Goal: Check status: Check status

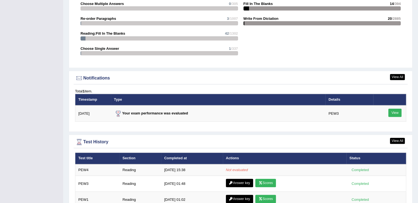
scroll to position [631, 0]
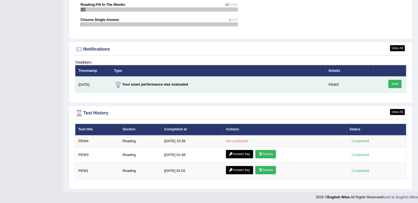
click at [395, 81] on link "View" at bounding box center [394, 84] width 13 height 8
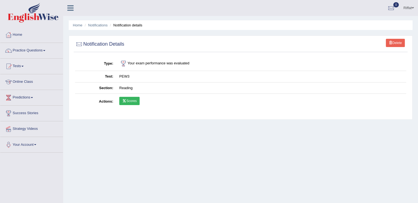
click at [129, 102] on link "Scores" at bounding box center [129, 101] width 20 height 8
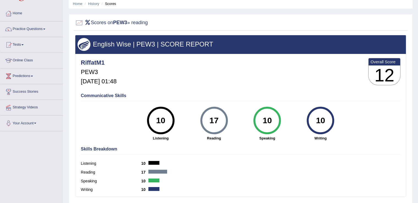
scroll to position [5, 0]
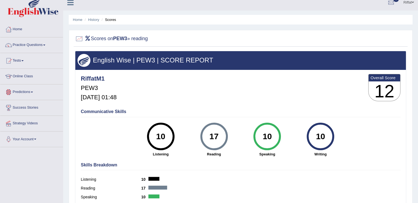
click at [37, 59] on link "Tests" at bounding box center [31, 60] width 63 height 14
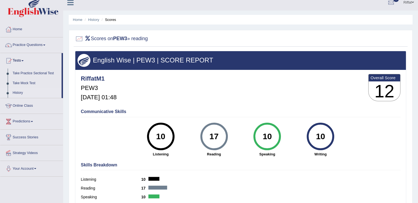
click at [25, 93] on link "History" at bounding box center [35, 93] width 51 height 10
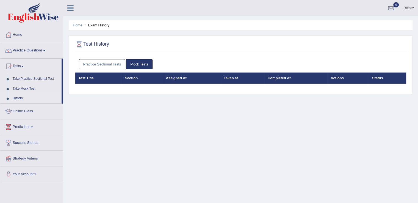
click at [121, 64] on link "Practice Sectional Tests" at bounding box center [102, 64] width 47 height 10
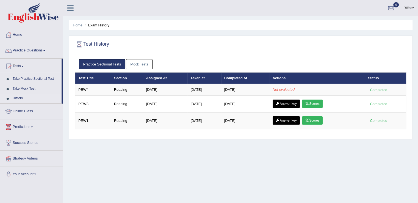
scroll to position [34, 0]
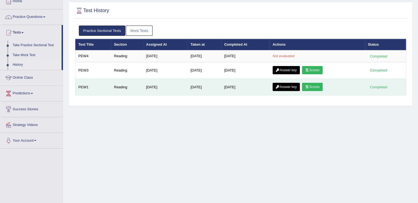
click at [288, 87] on link "Answer key" at bounding box center [286, 87] width 27 height 8
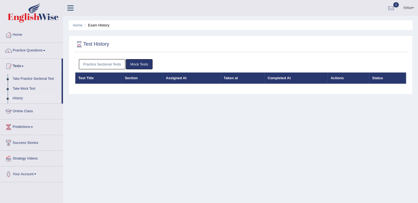
click at [113, 65] on link "Practice Sectional Tests" at bounding box center [102, 64] width 47 height 10
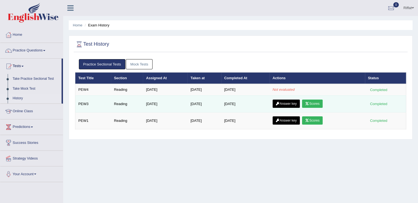
click at [293, 104] on link "Answer key" at bounding box center [286, 103] width 27 height 8
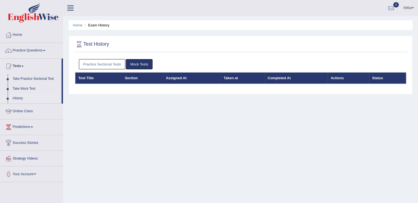
click at [101, 66] on link "Practice Sectional Tests" at bounding box center [102, 64] width 47 height 10
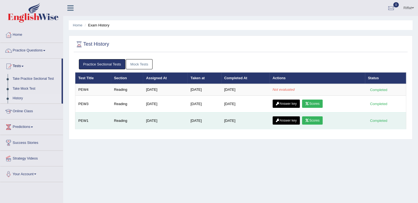
click at [377, 122] on div "Completed" at bounding box center [378, 121] width 21 height 6
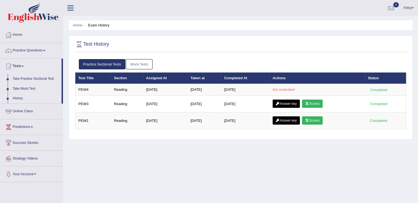
click at [373, 137] on div "Test History Practice Sectional Tests Mock Tests Test Title Section Assigned At…" at bounding box center [241, 87] width 344 height 104
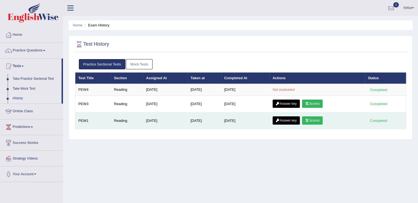
click at [317, 121] on link "Scores" at bounding box center [312, 120] width 20 height 8
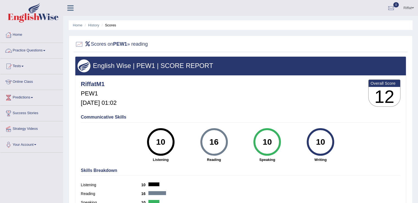
click at [48, 50] on link "Practice Questions" at bounding box center [31, 50] width 63 height 14
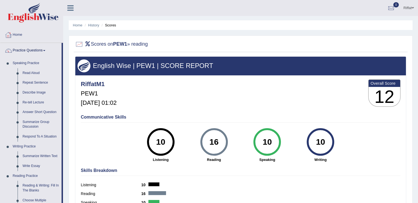
click at [26, 33] on link "Home" at bounding box center [31, 34] width 63 height 14
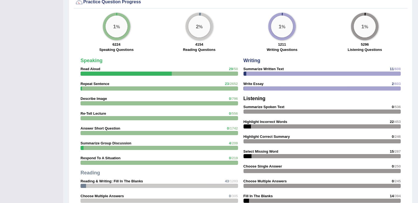
scroll to position [411, 0]
